Goal: Information Seeking & Learning: Learn about a topic

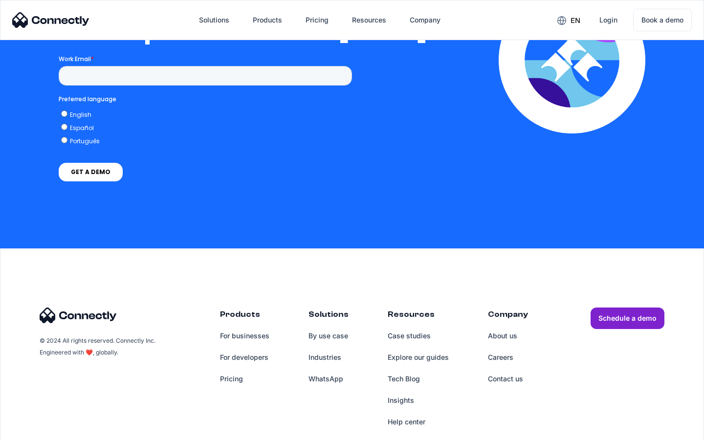
scroll to position [2138, 0]
